Goal: Information Seeking & Learning: Learn about a topic

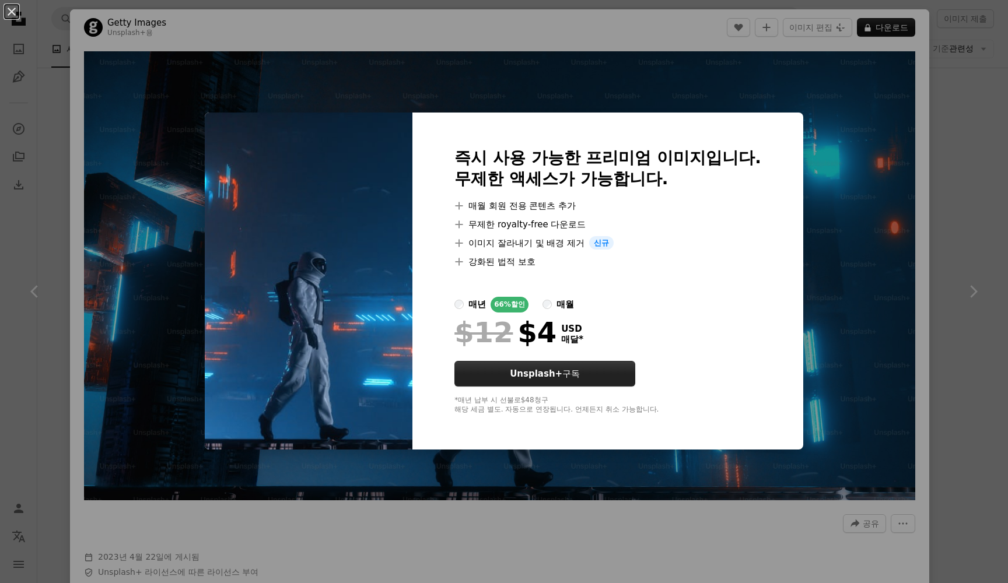
scroll to position [0, 132]
click at [574, 310] on label "매월" at bounding box center [559, 305] width 32 height 16
click at [574, 304] on label "매월" at bounding box center [559, 305] width 32 height 16
click at [690, 328] on div "$12 $10 USD 매달" at bounding box center [608, 332] width 307 height 30
click at [801, 285] on div "An X shape 즉시 사용 가능한 프리미엄 이미지입니다. 무제한 액세스가 가능합니다. A plus sign 매월 회원 전용 콘텐츠 추가 A…" at bounding box center [504, 291] width 1008 height 583
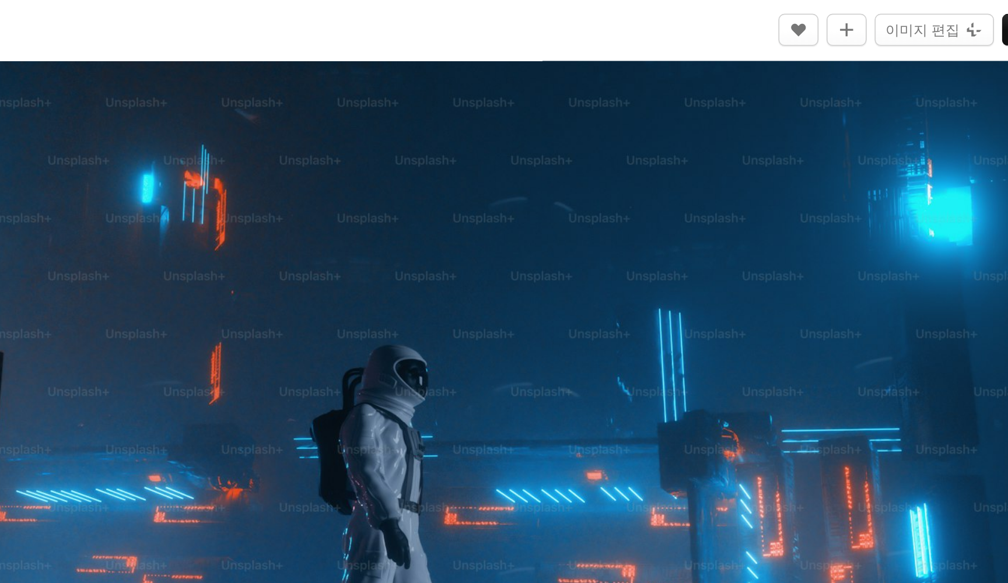
scroll to position [1639, 0]
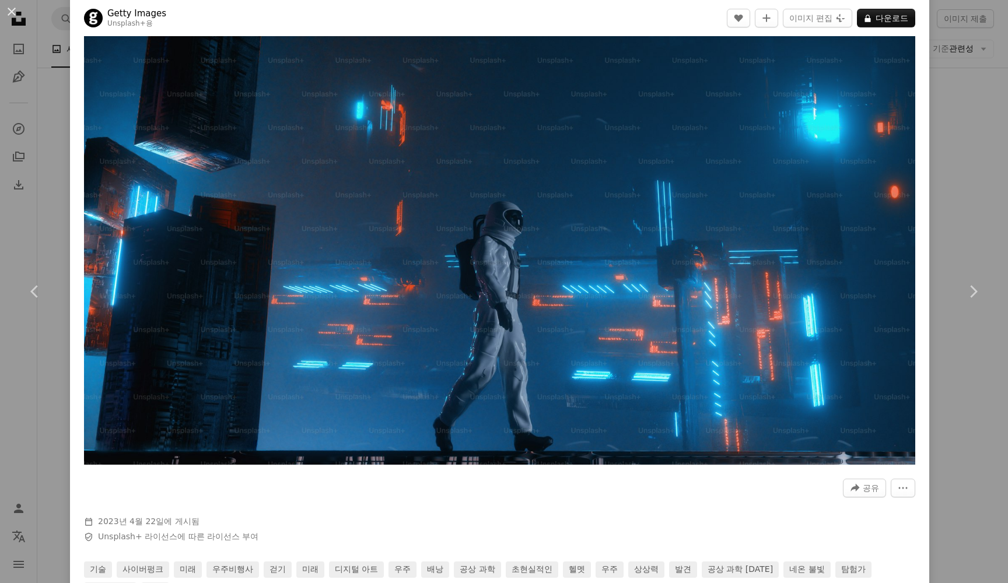
click at [927, 349] on div "Zoom in" at bounding box center [499, 240] width 859 height 461
click at [984, 317] on link "Chevron right" at bounding box center [973, 292] width 70 height 112
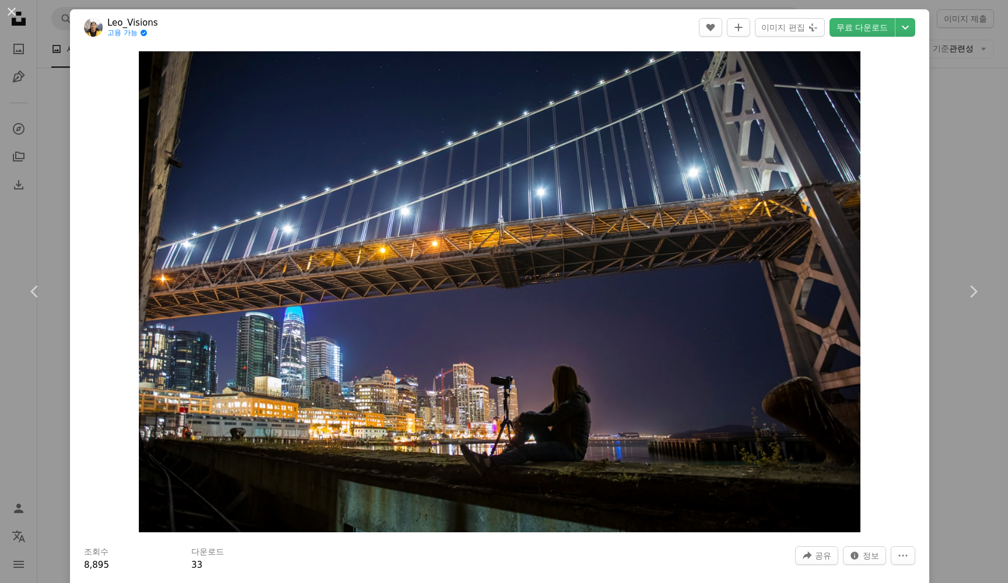
click at [981, 226] on div "An X shape Chevron left Chevron right Leo_Visions 고용 가능 A checkmark inside of a…" at bounding box center [504, 291] width 1008 height 583
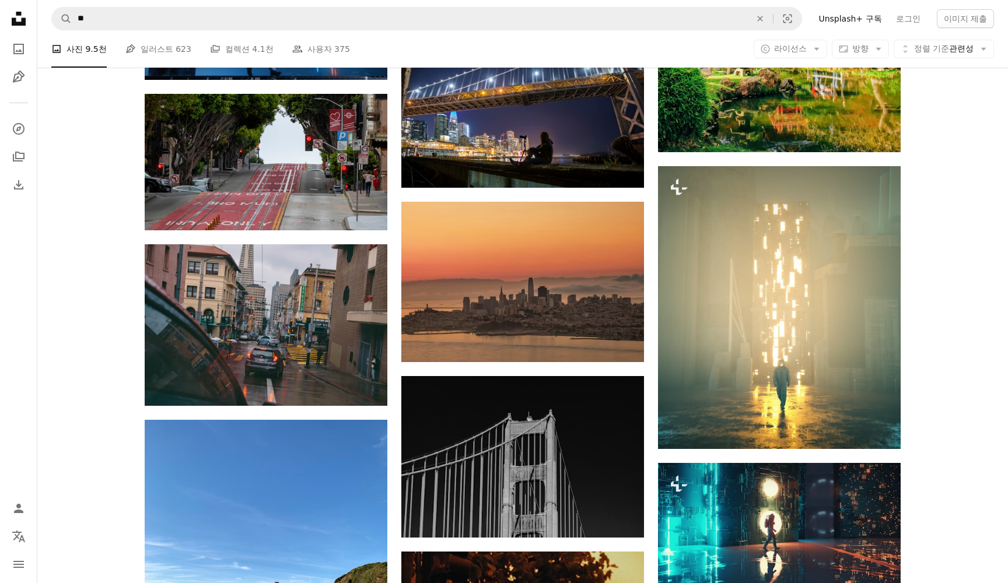
scroll to position [1053, 0]
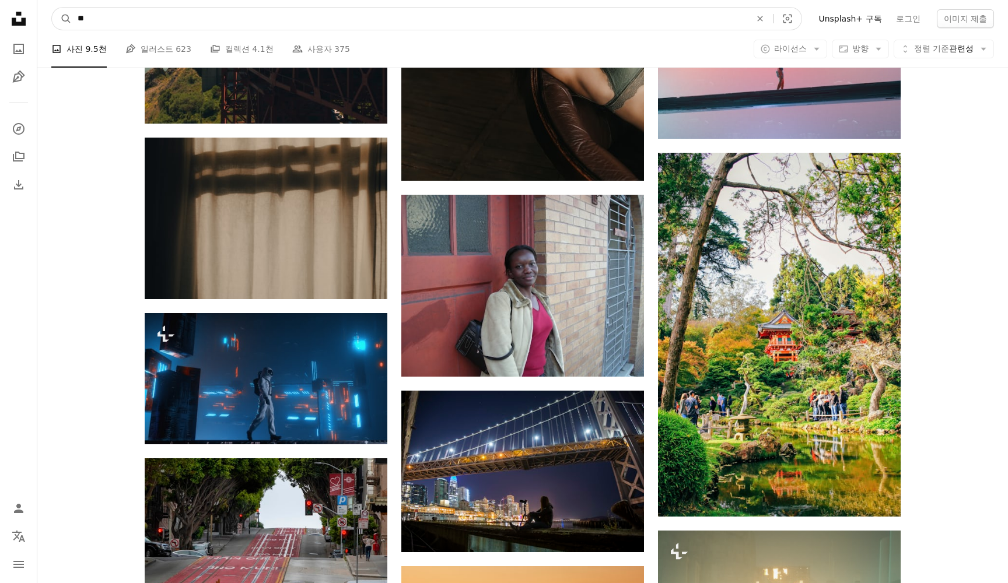
click at [226, 16] on input "**" at bounding box center [410, 19] width 676 height 22
type input "********"
click at [62, 19] on button "A magnifying glass" at bounding box center [62, 19] width 20 height 22
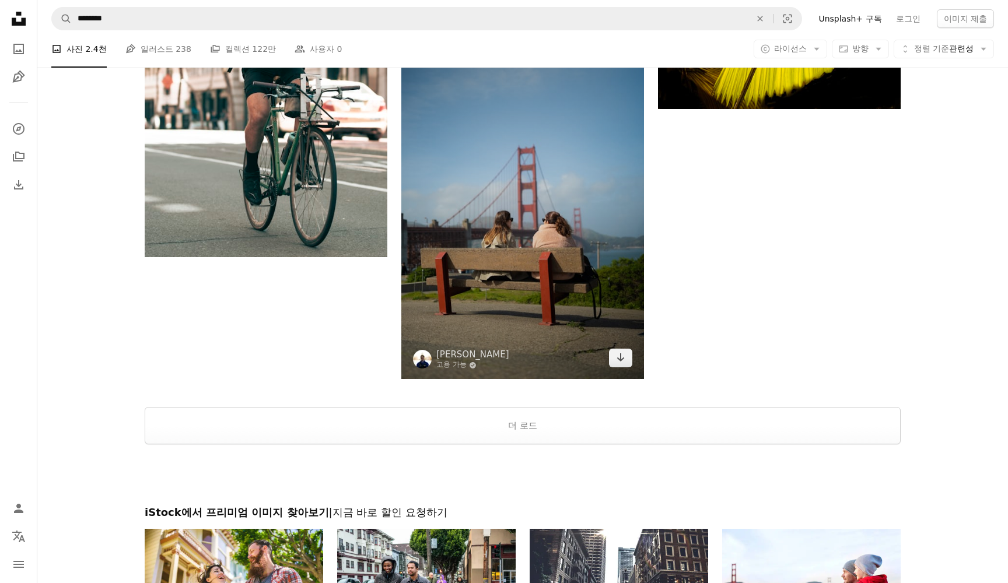
scroll to position [1876, 0]
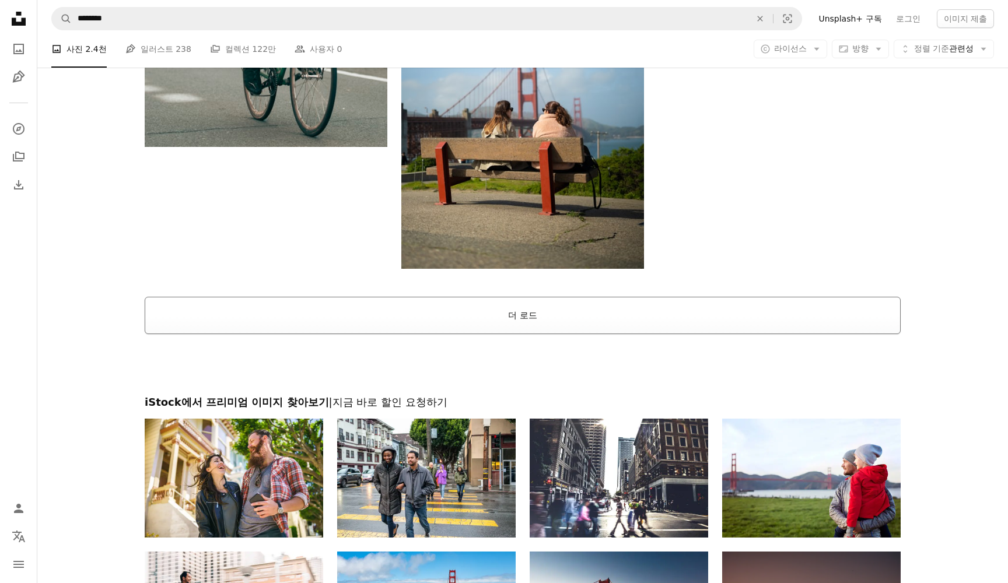
click at [407, 312] on button "더 로드" at bounding box center [523, 315] width 756 height 37
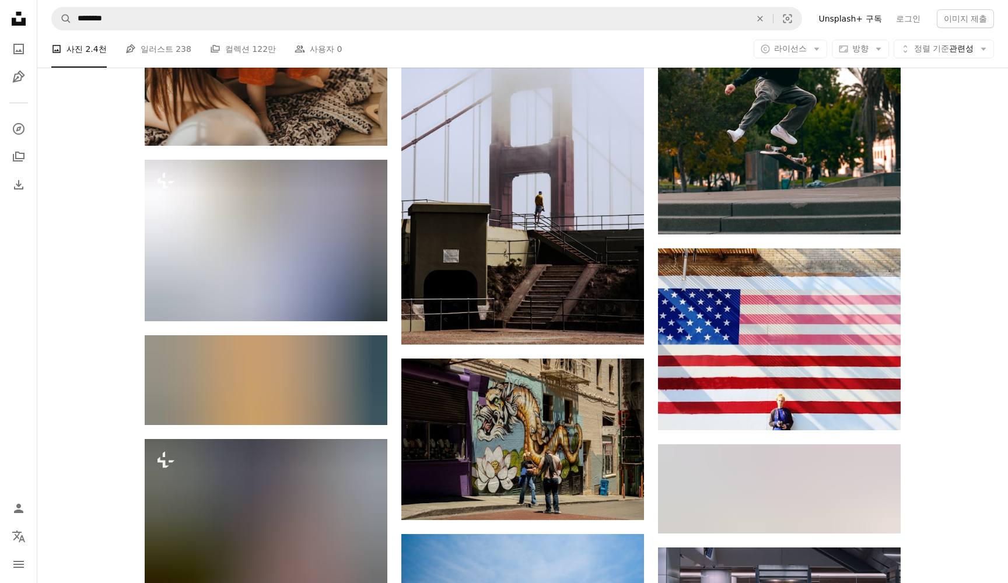
scroll to position [821, 0]
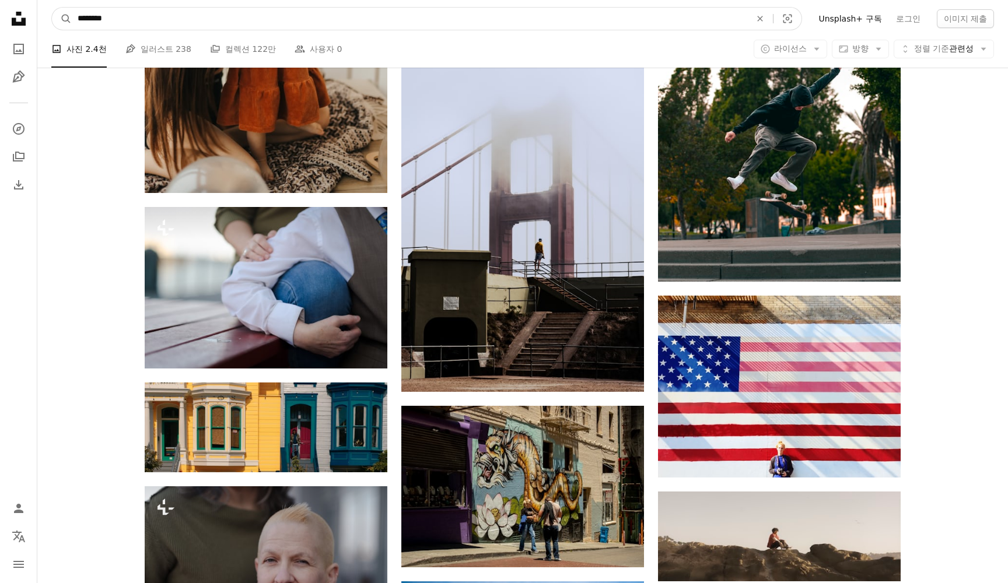
click at [449, 22] on input "********" at bounding box center [410, 19] width 676 height 22
paste input "**********"
type input "**********"
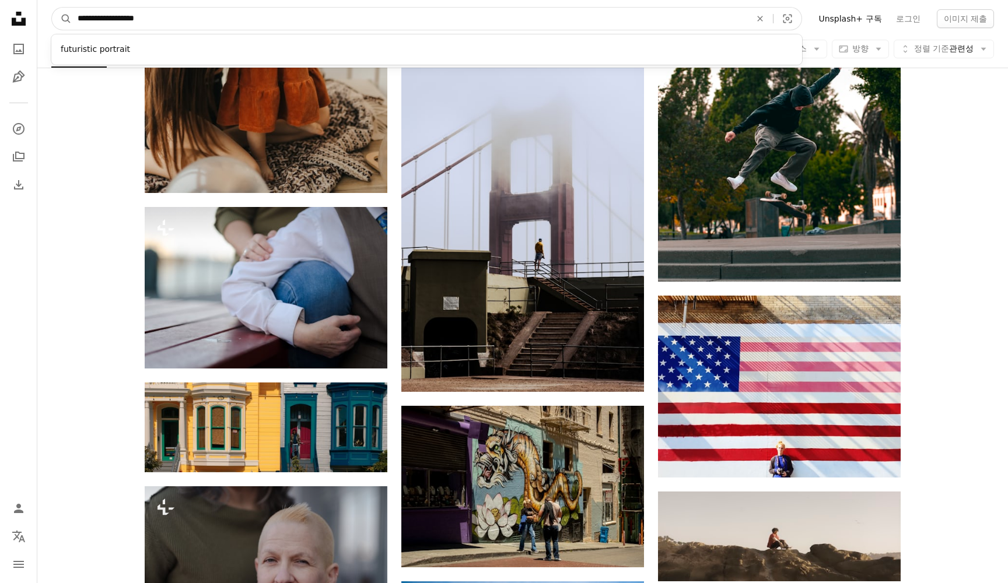
click at [62, 19] on button "A magnifying glass" at bounding box center [62, 19] width 20 height 22
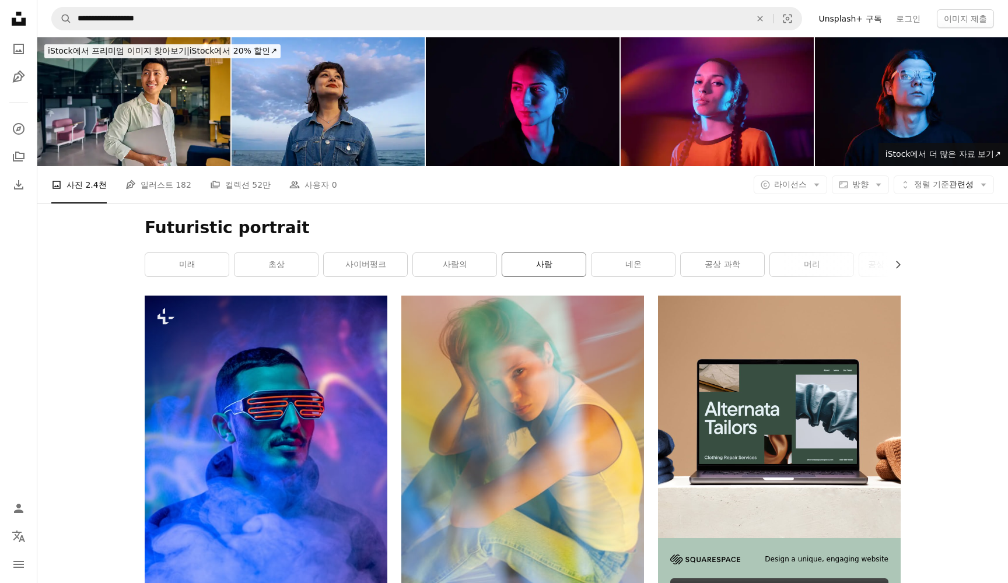
click at [504, 273] on link "사람" at bounding box center [543, 264] width 83 height 23
click at [742, 271] on link "공상 과학" at bounding box center [722, 264] width 83 height 23
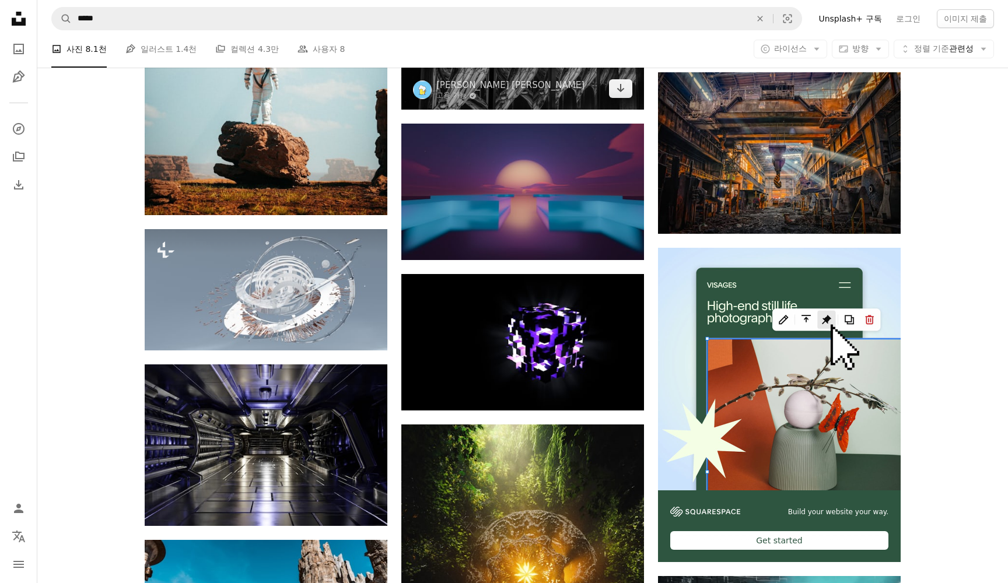
scroll to position [3563, 0]
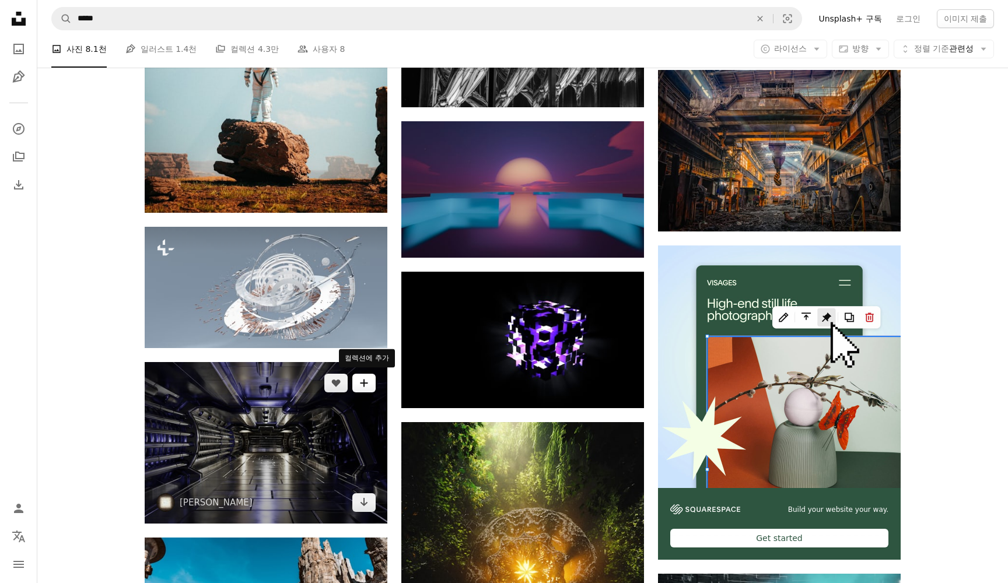
click at [355, 382] on button "A plus sign" at bounding box center [363, 383] width 23 height 19
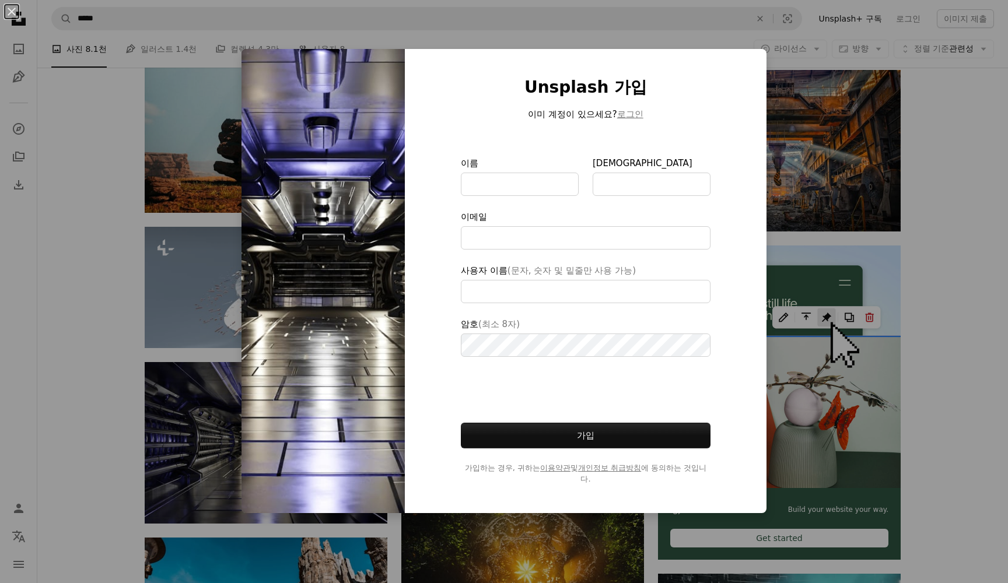
click at [243, 391] on img at bounding box center [323, 281] width 163 height 465
click at [180, 410] on div "An X shape Unsplash 가입 이미 계정이 있으세요? 로그인 이름 성 이메일 사용자 이름 (문자, 숫자 및 밑줄만 사용 가능) 암호…" at bounding box center [504, 291] width 1008 height 583
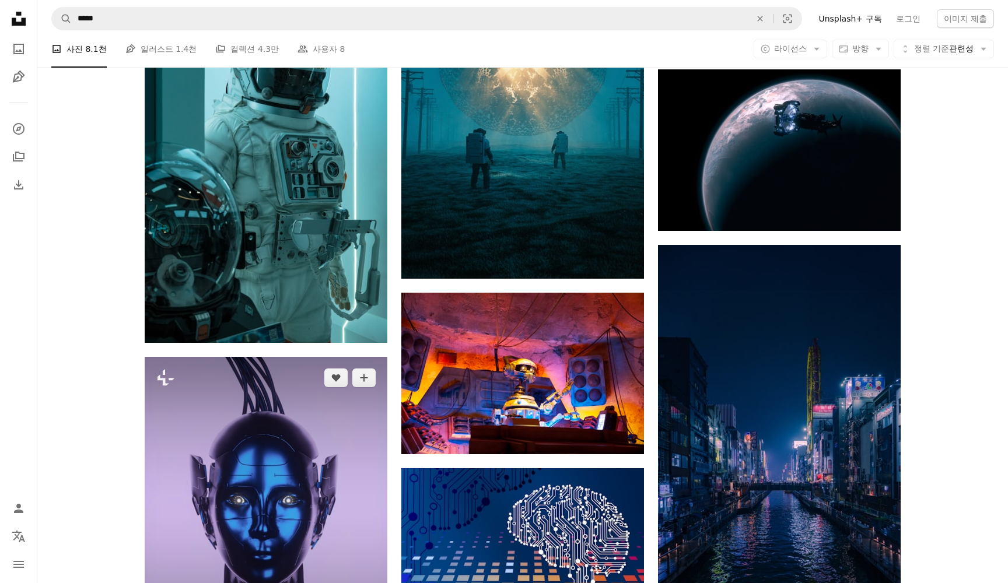
scroll to position [4327, 0]
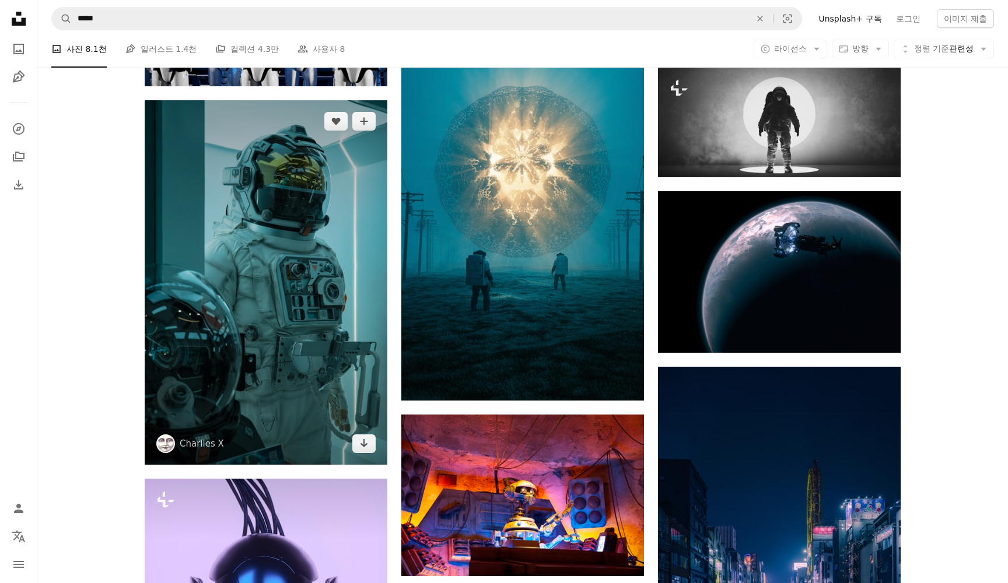
click at [306, 236] on img at bounding box center [266, 282] width 243 height 365
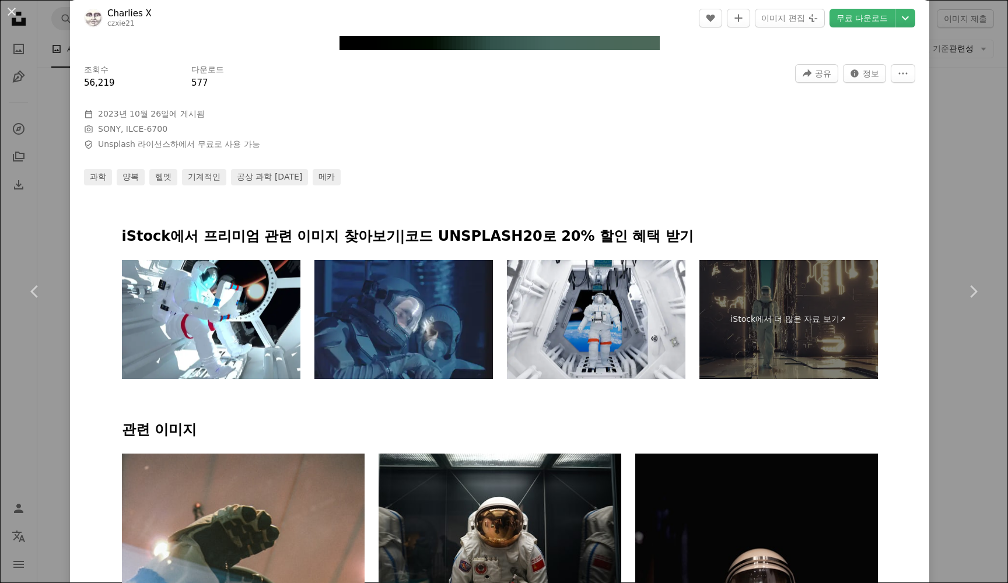
scroll to position [581, 0]
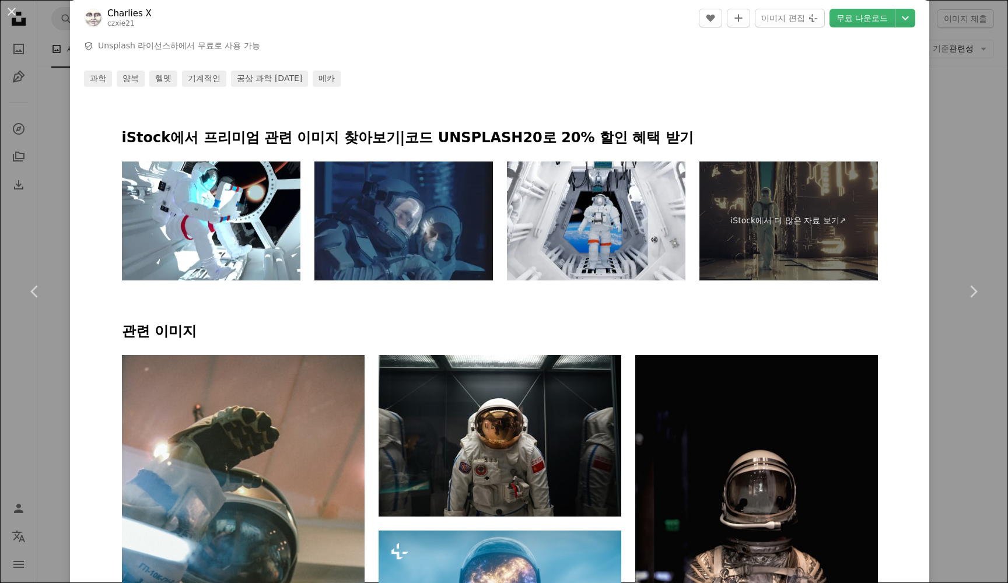
click at [399, 216] on img at bounding box center [403, 221] width 179 height 119
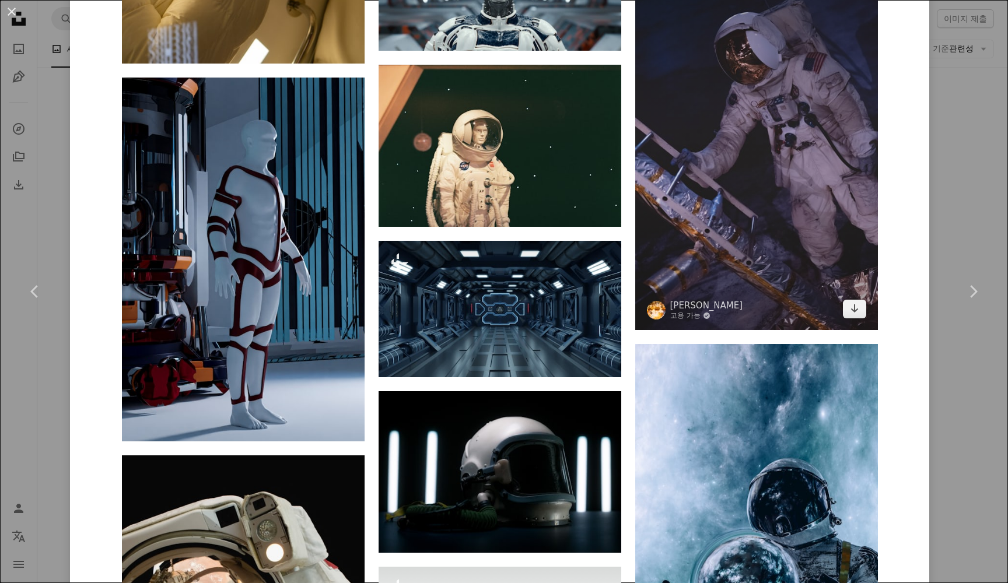
scroll to position [4321, 0]
